Goal: Check status: Check status

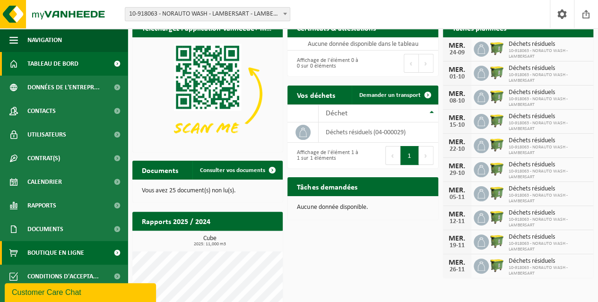
scroll to position [30, 0]
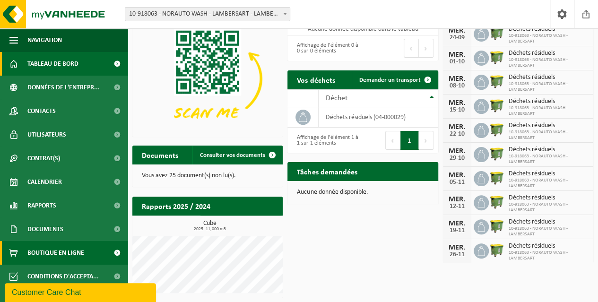
click at [58, 252] on span "Boutique en ligne" at bounding box center [55, 253] width 57 height 24
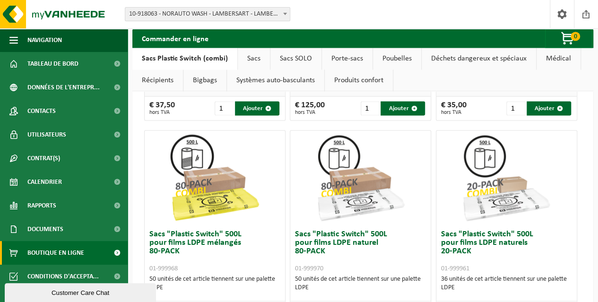
scroll to position [704, 0]
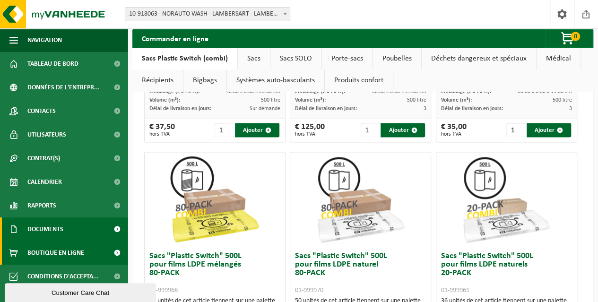
click at [68, 226] on link "Documents" at bounding box center [64, 229] width 128 height 24
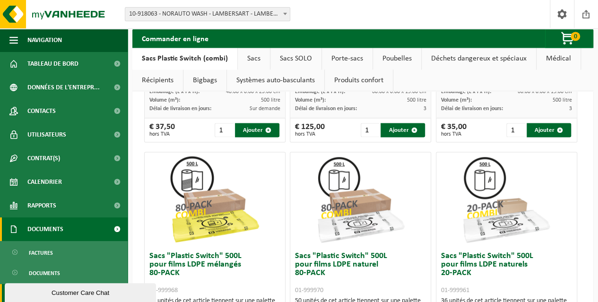
scroll to position [29, 0]
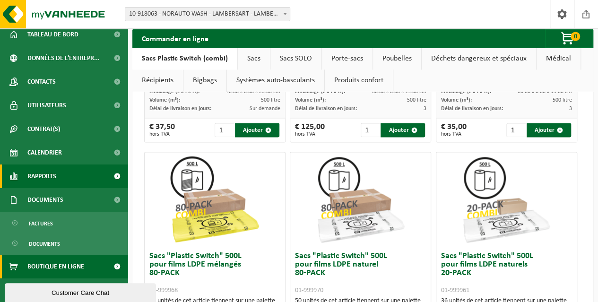
click at [49, 177] on span "Rapports" at bounding box center [41, 176] width 29 height 24
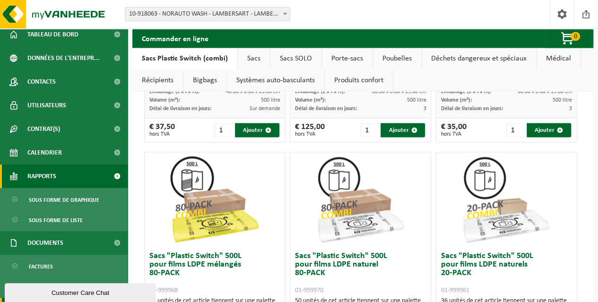
click at [44, 174] on span "Rapports" at bounding box center [41, 176] width 29 height 24
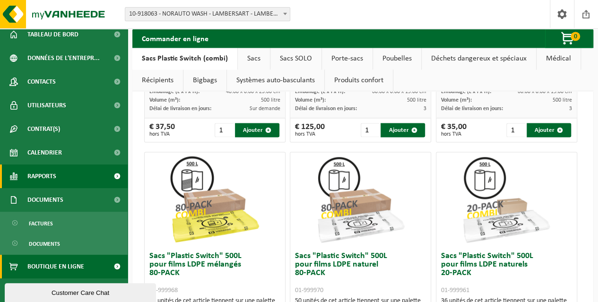
click at [52, 177] on span "Rapports" at bounding box center [41, 176] width 29 height 24
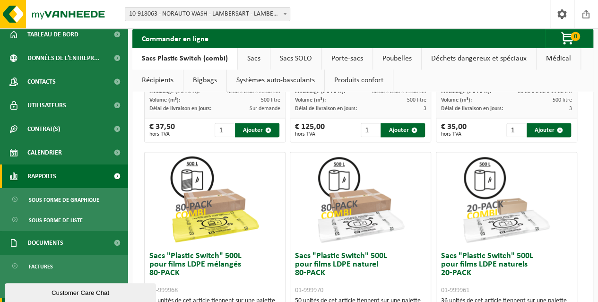
click at [50, 171] on span "Rapports" at bounding box center [41, 176] width 29 height 24
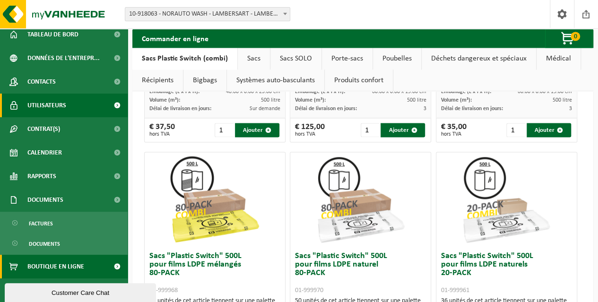
scroll to position [0, 0]
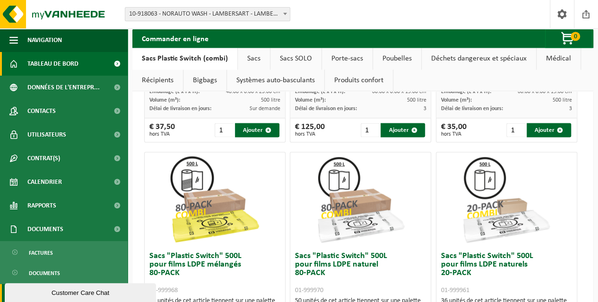
click at [60, 64] on span "Tableau de bord" at bounding box center [52, 64] width 51 height 24
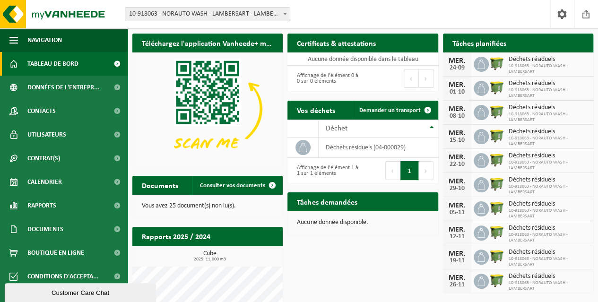
click at [486, 39] on h2 "Tâches planifiées" at bounding box center [479, 43] width 73 height 18
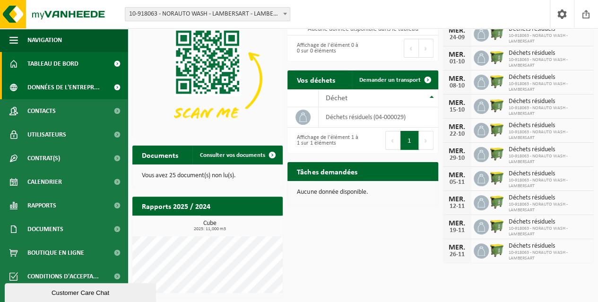
click at [83, 91] on span "Données de l'entrepr..." at bounding box center [63, 88] width 72 height 24
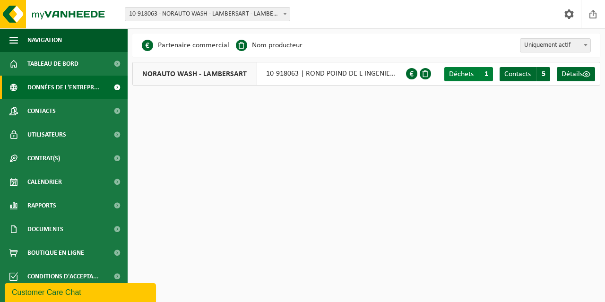
click at [466, 73] on span "Déchets" at bounding box center [461, 74] width 25 height 8
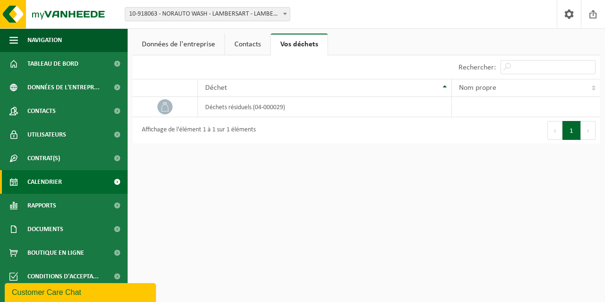
click at [115, 181] on span at bounding box center [116, 182] width 21 height 24
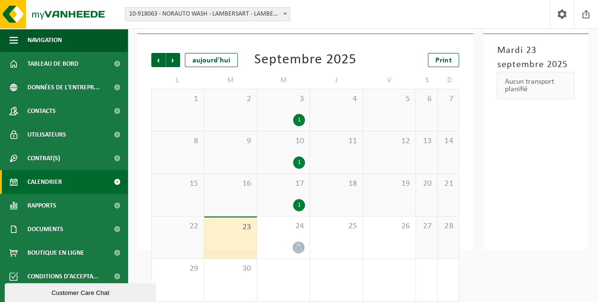
scroll to position [56, 0]
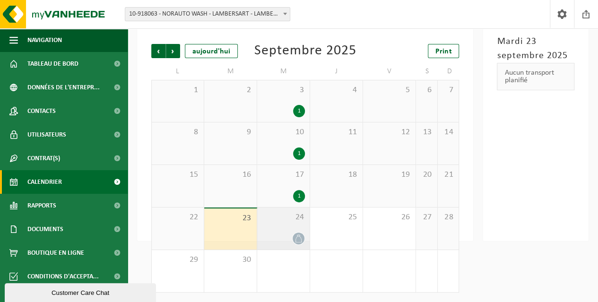
click at [295, 227] on div "24" at bounding box center [283, 228] width 52 height 42
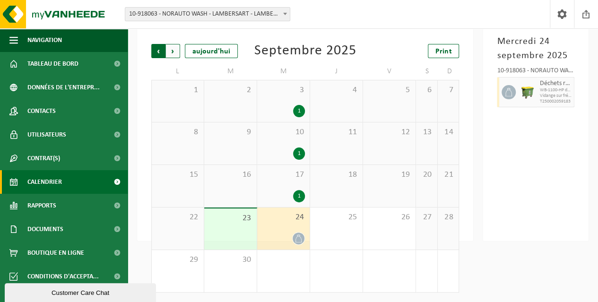
click at [166, 51] on span "Suivant" at bounding box center [173, 51] width 14 height 14
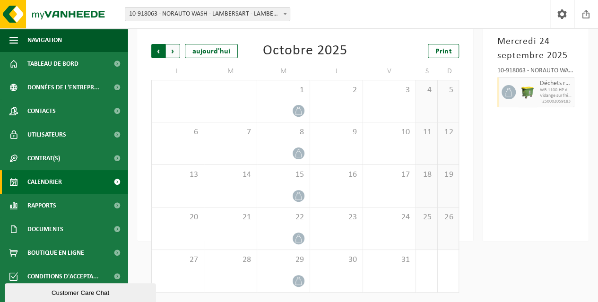
click at [174, 52] on span "Suivant" at bounding box center [173, 51] width 14 height 14
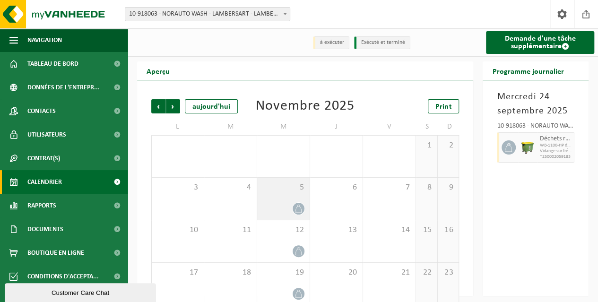
click at [285, 207] on div at bounding box center [283, 208] width 43 height 13
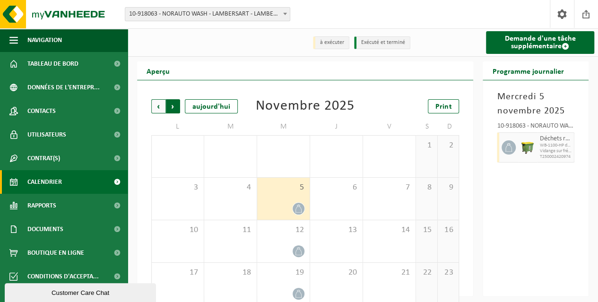
click at [157, 107] on span "Précédent" at bounding box center [158, 106] width 14 height 14
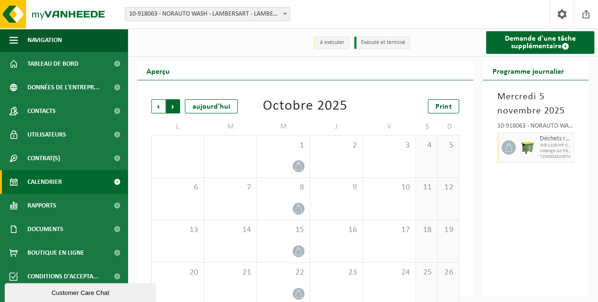
click at [155, 110] on span "Précédent" at bounding box center [158, 106] width 14 height 14
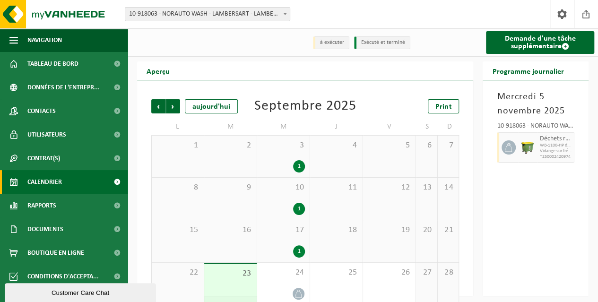
scroll to position [56, 0]
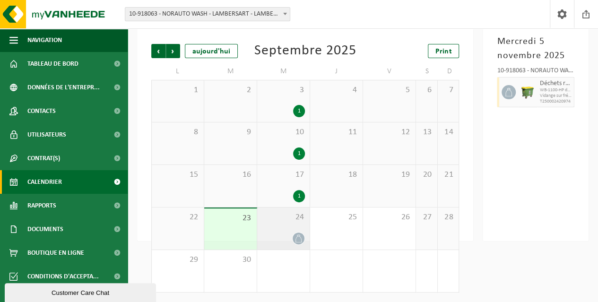
click at [289, 231] on div "24" at bounding box center [283, 228] width 52 height 42
click at [563, 88] on span "WB-1100-HP déchets résiduels" at bounding box center [555, 90] width 32 height 6
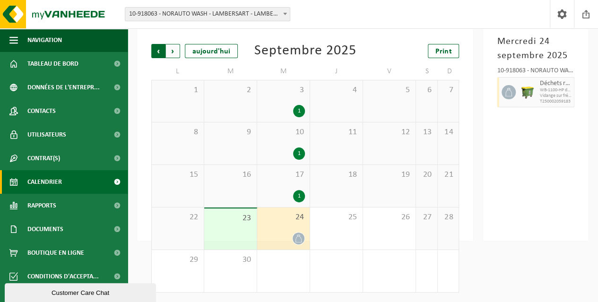
click at [175, 52] on span "Suivant" at bounding box center [173, 51] width 14 height 14
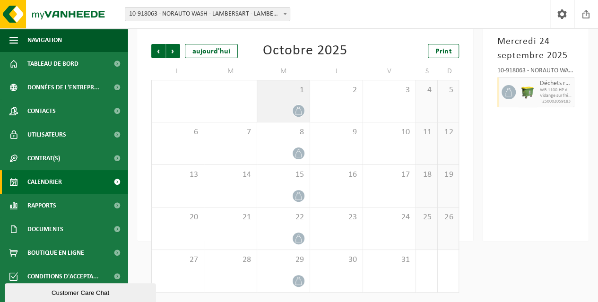
click at [302, 109] on icon at bounding box center [298, 111] width 8 height 8
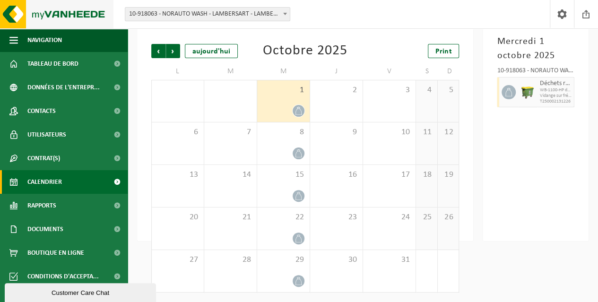
click at [49, 11] on img at bounding box center [56, 14] width 113 height 28
